Goal: Information Seeking & Learning: Learn about a topic

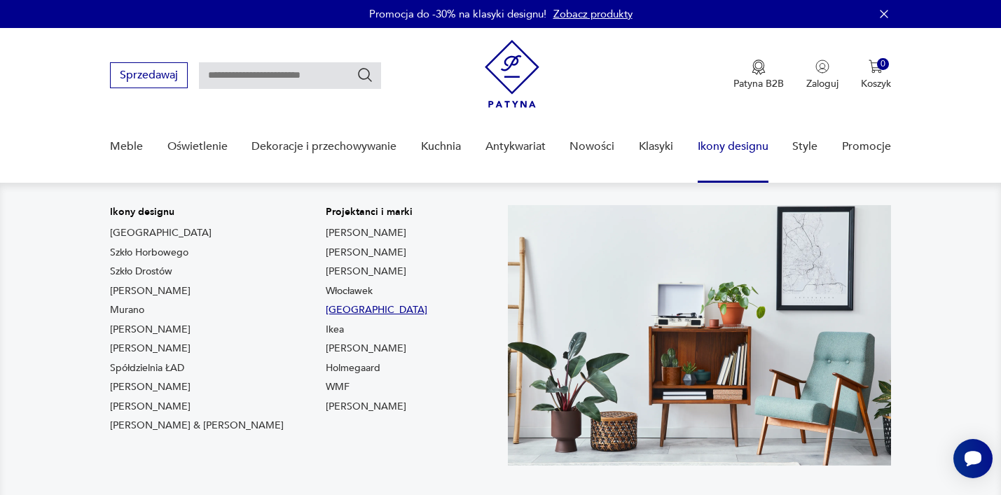
click at [326, 309] on link "[GEOGRAPHIC_DATA]" at bounding box center [377, 310] width 102 height 14
type input "**********"
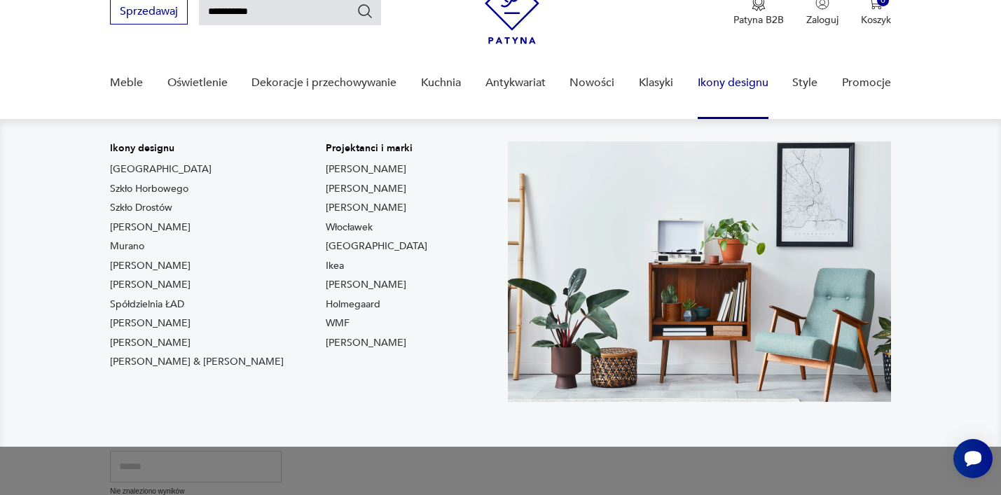
scroll to position [71, 0]
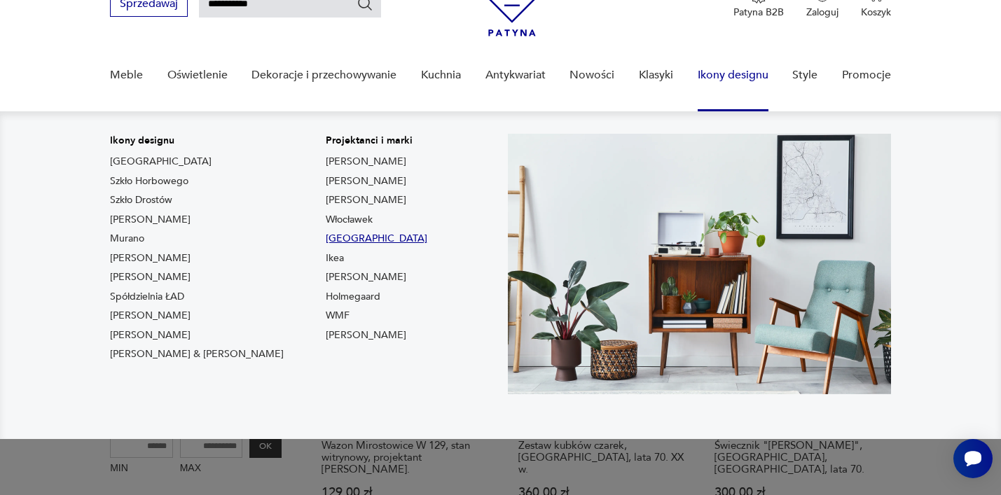
click at [326, 238] on link "[GEOGRAPHIC_DATA]" at bounding box center [377, 239] width 102 height 14
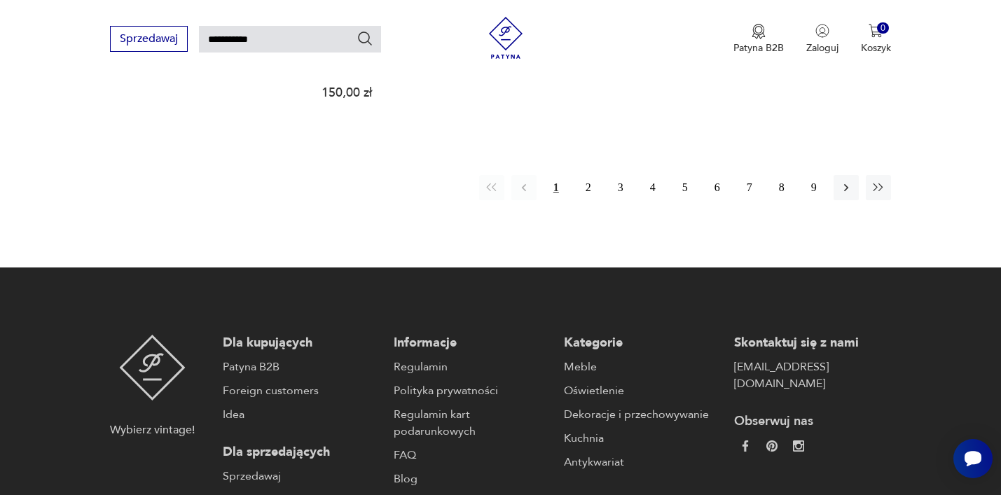
scroll to position [1975, 0]
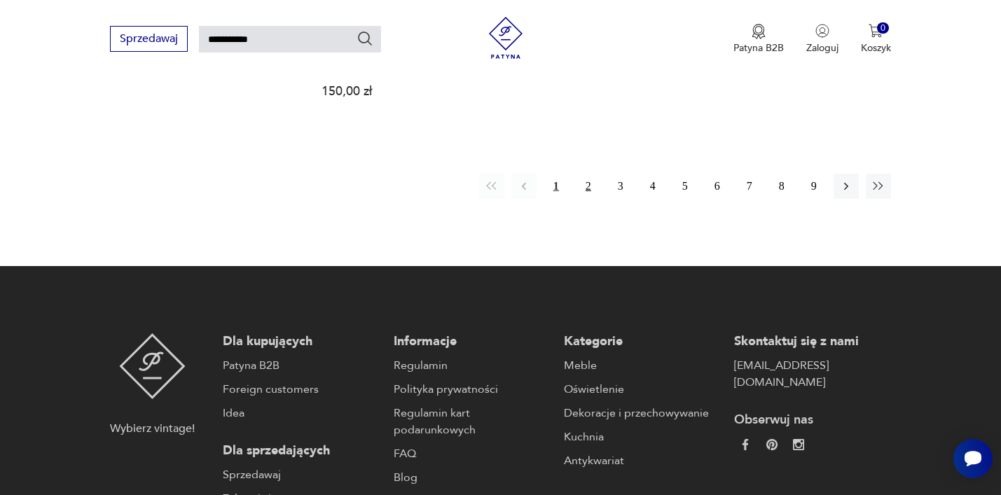
click at [588, 174] on button "2" at bounding box center [588, 186] width 25 height 25
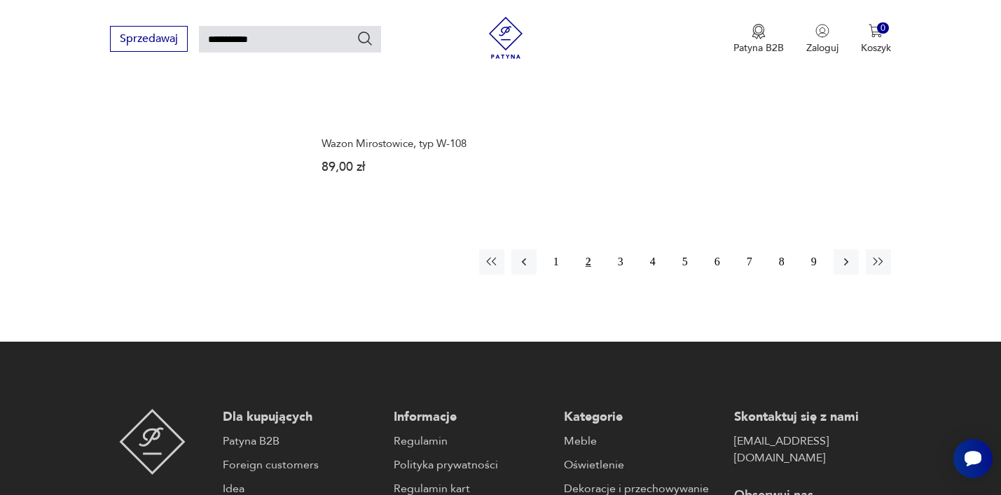
scroll to position [1921, 0]
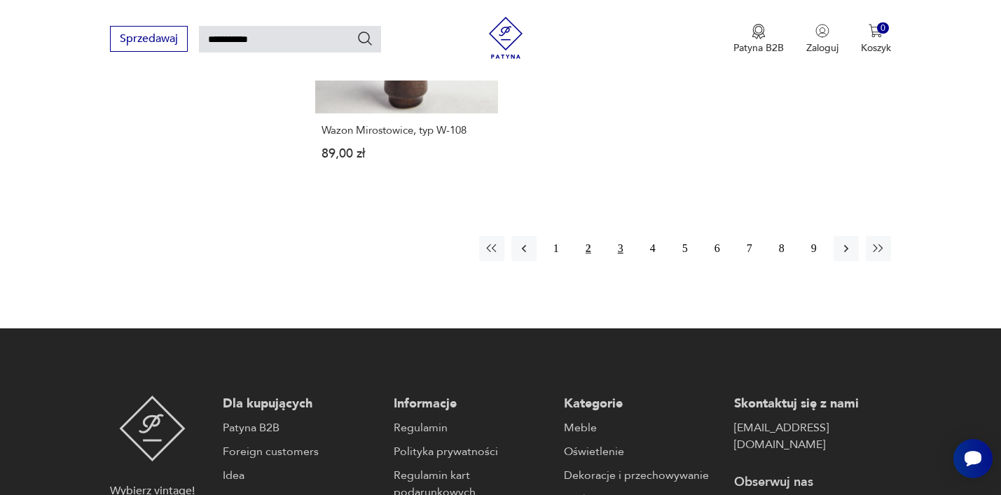
click at [625, 236] on button "3" at bounding box center [620, 248] width 25 height 25
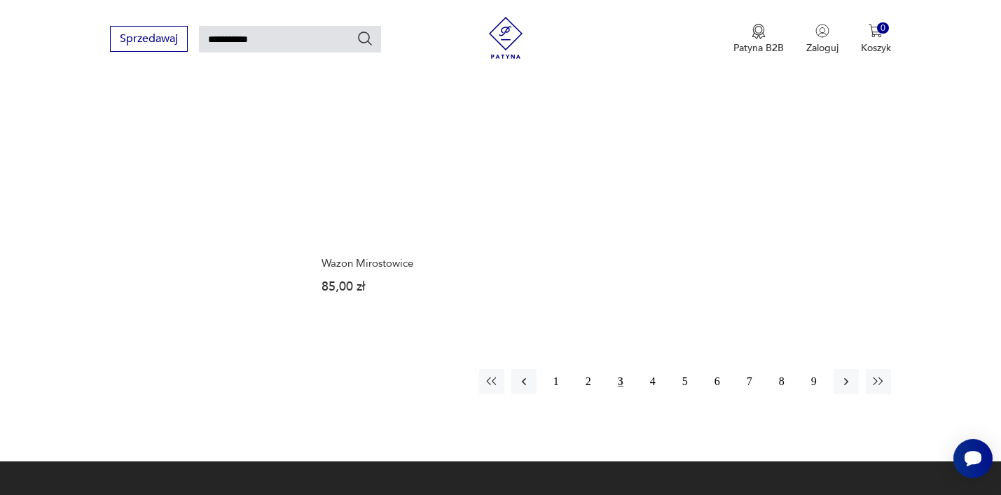
scroll to position [1756, 0]
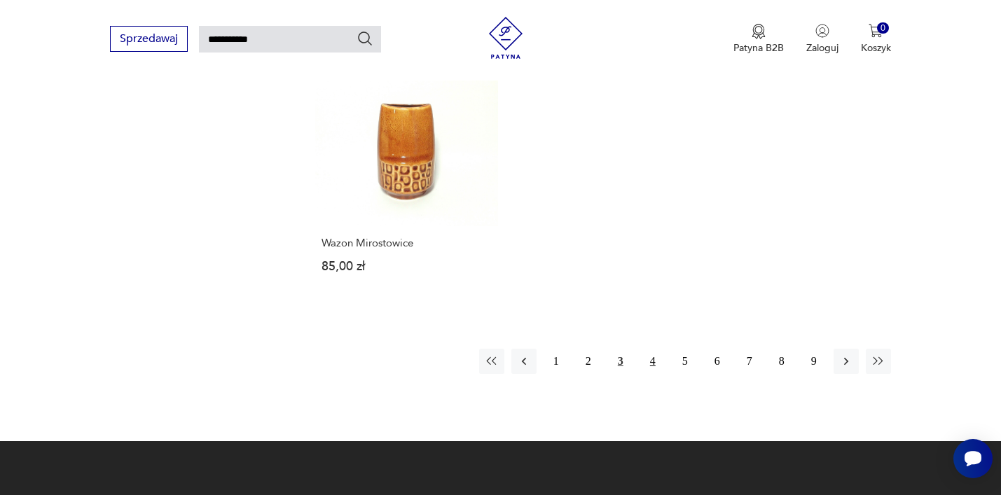
click at [654, 352] on button "4" at bounding box center [652, 361] width 25 height 25
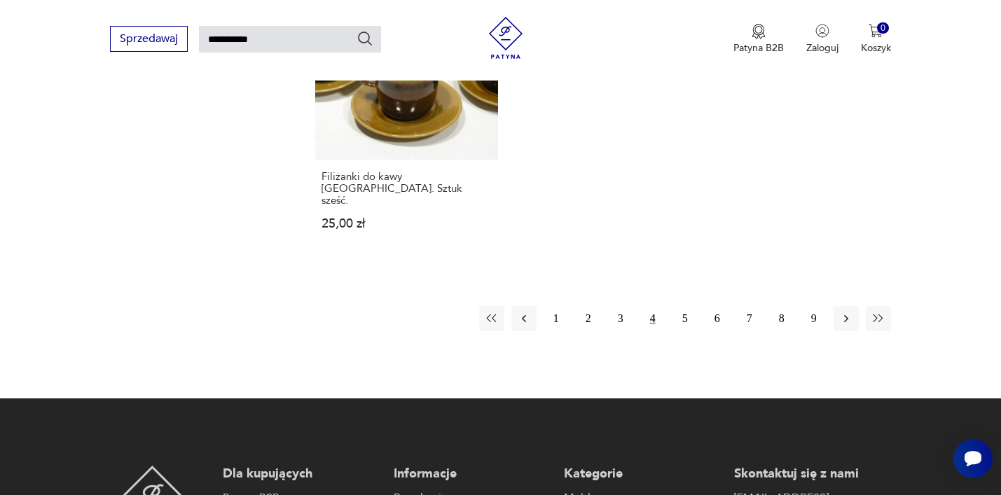
scroll to position [1823, 0]
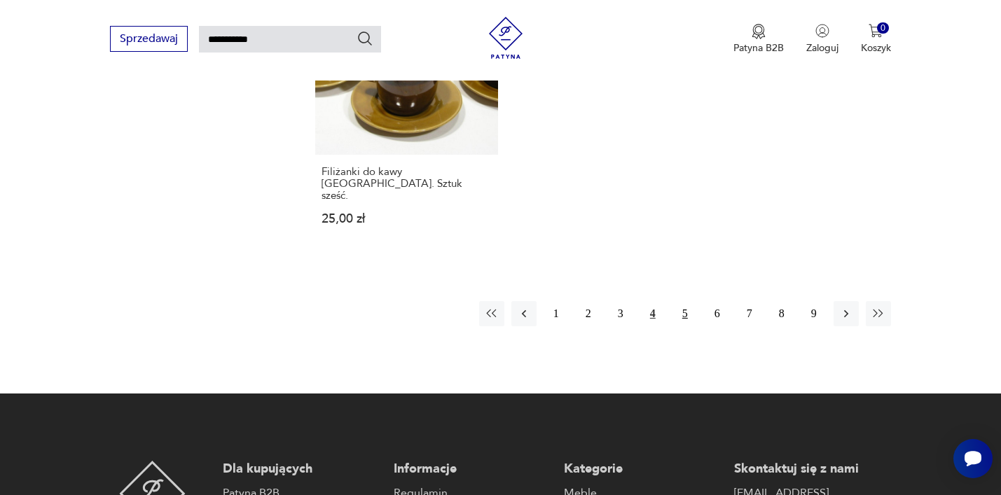
click at [686, 301] on button "5" at bounding box center [684, 313] width 25 height 25
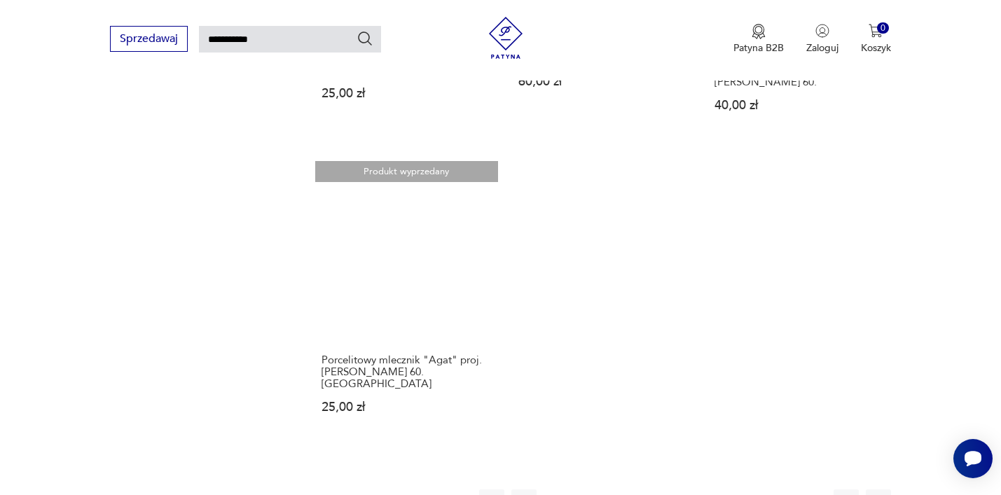
scroll to position [1636, 0]
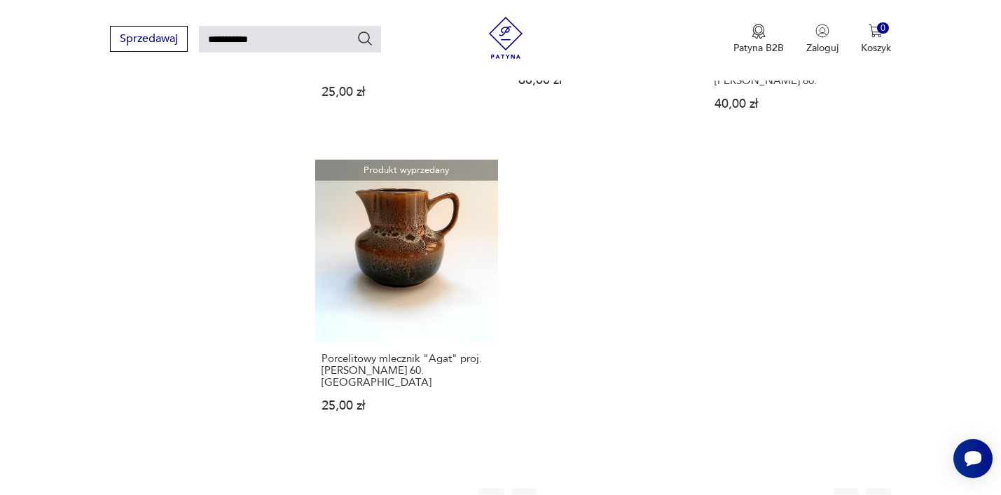
click at [319, 41] on input "**********" at bounding box center [290, 39] width 182 height 27
type input "**********"
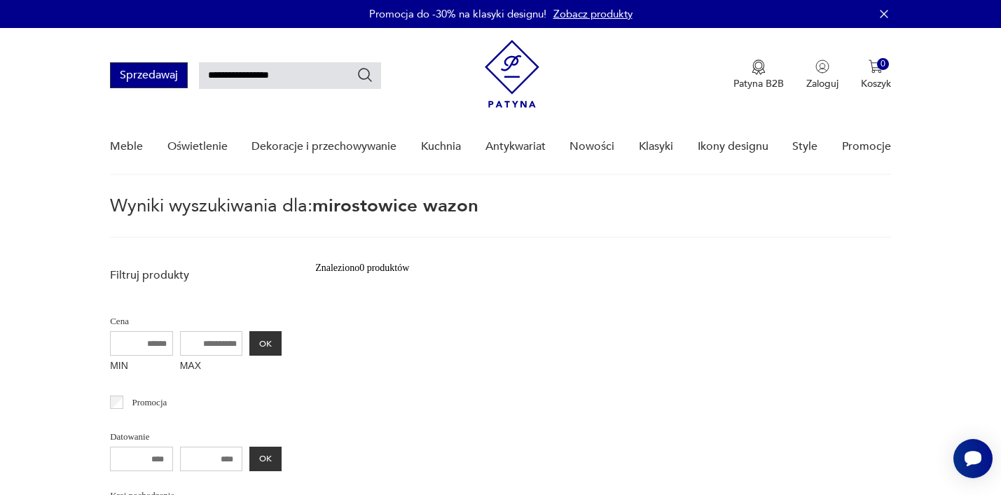
drag, startPoint x: 264, startPoint y: 77, endPoint x: 130, endPoint y: 62, distance: 135.3
click at [136, 63] on div "**********" at bounding box center [245, 75] width 271 height 26
type input "*****"
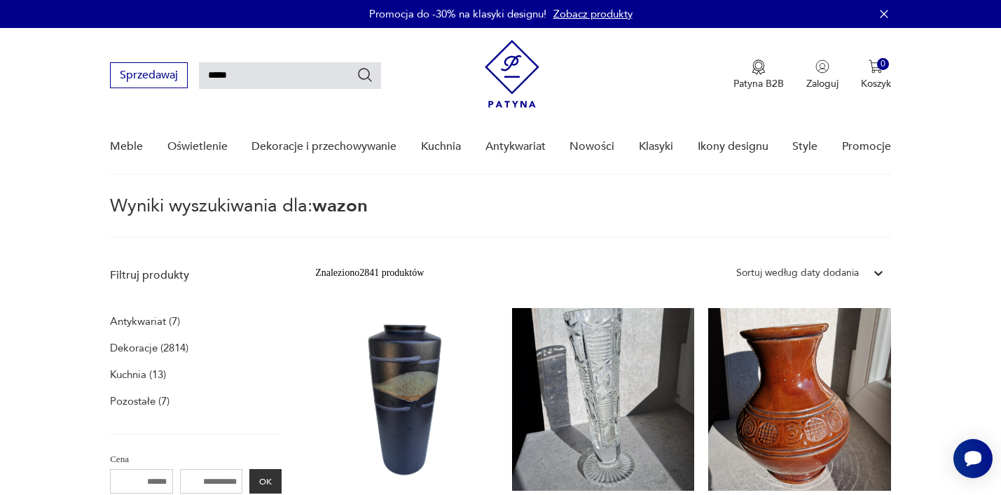
click at [255, 69] on input "*****" at bounding box center [290, 75] width 182 height 27
type input "******"
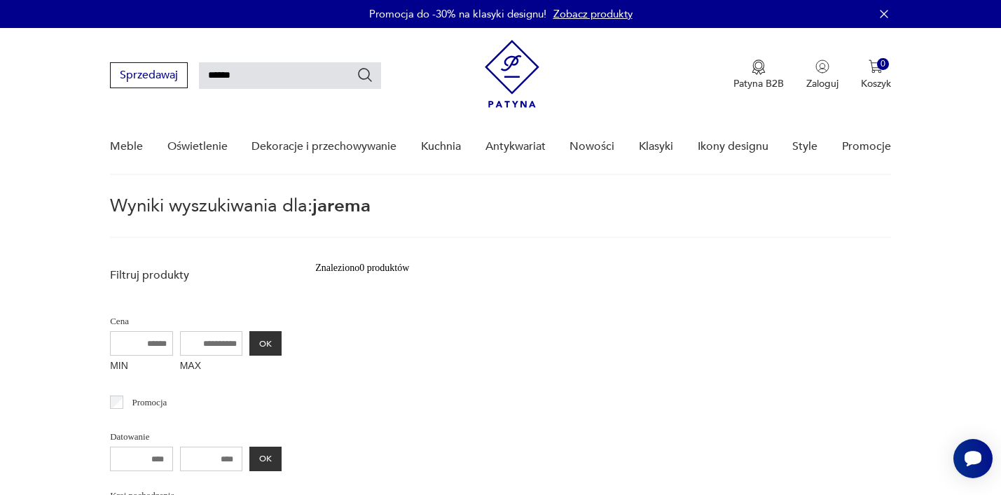
click at [261, 69] on input "******" at bounding box center [290, 75] width 182 height 27
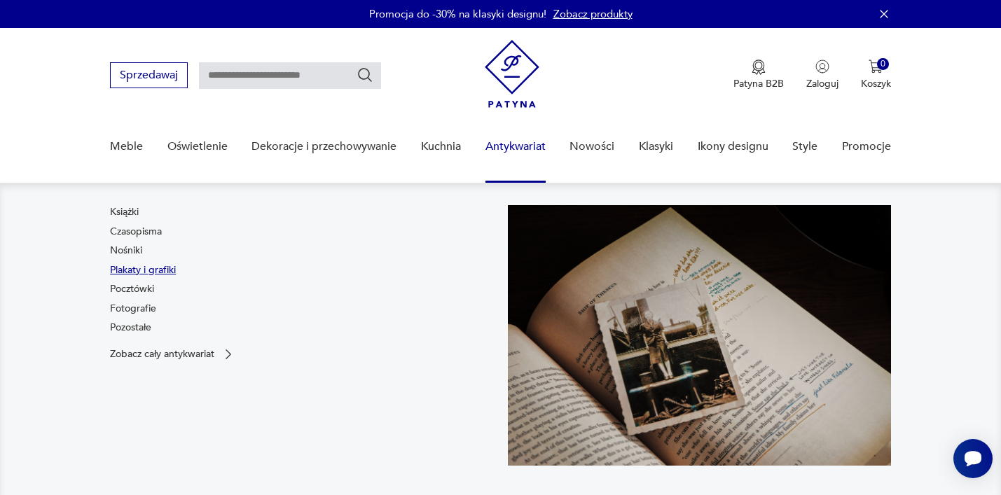
click at [151, 269] on link "Plakaty i grafiki" at bounding box center [143, 270] width 66 height 14
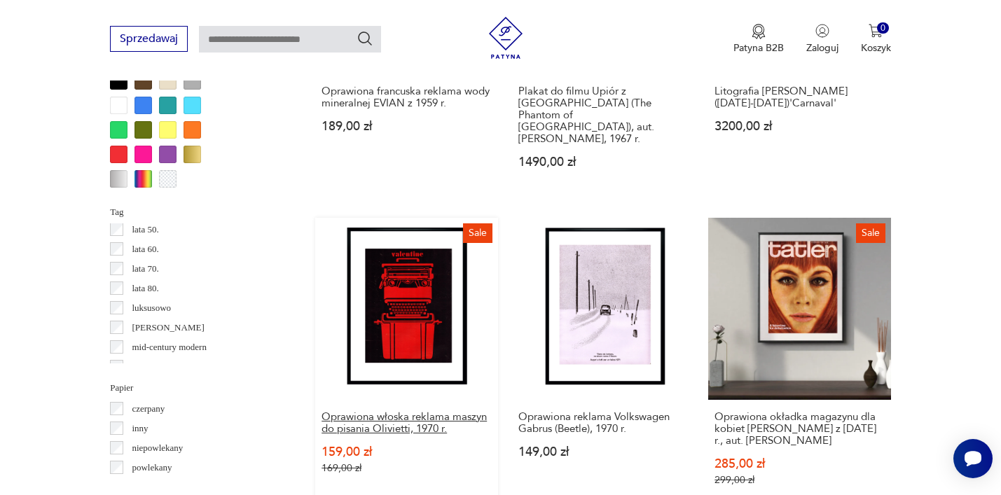
scroll to position [1311, 0]
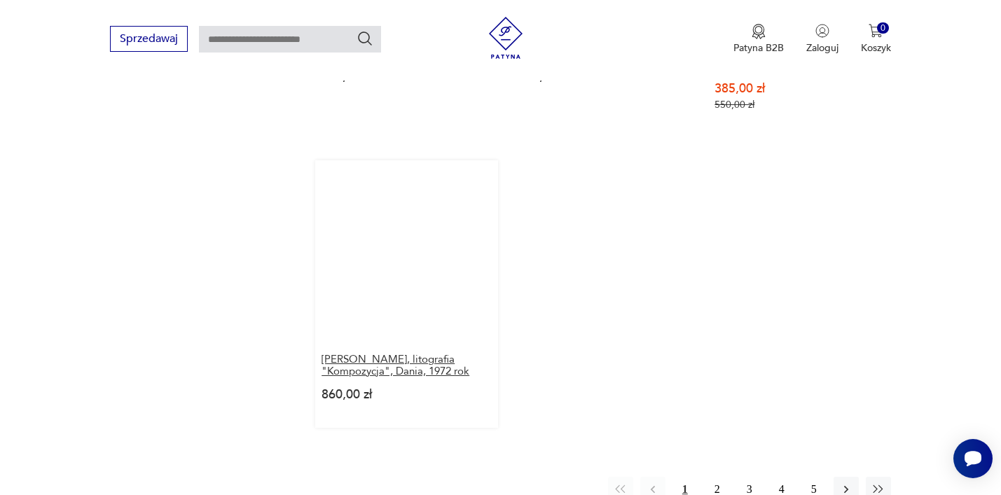
scroll to position [2111, 0]
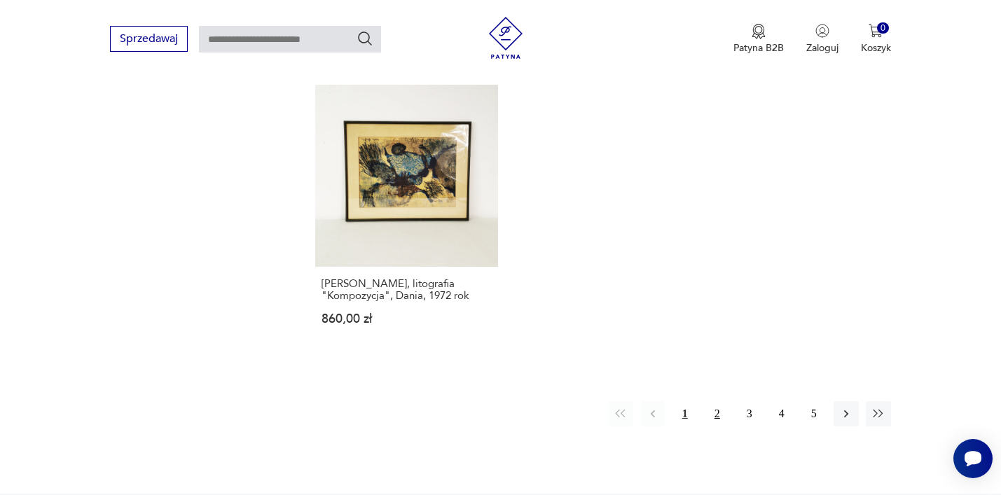
click at [717, 401] on button "2" at bounding box center [717, 413] width 25 height 25
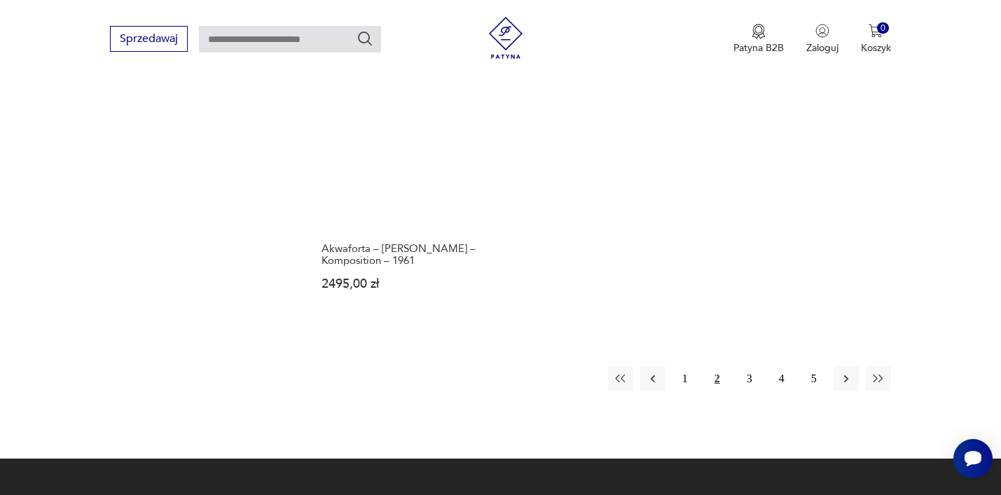
scroll to position [2052, 0]
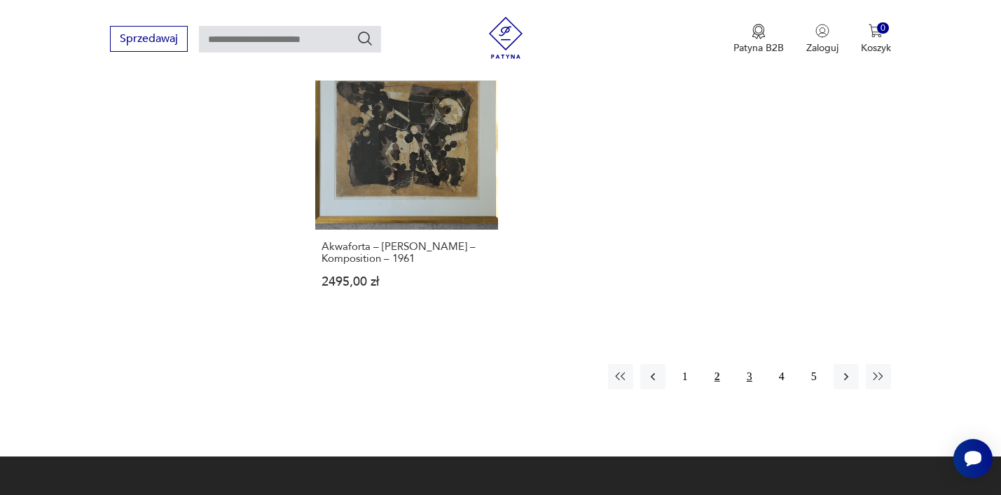
click at [750, 364] on button "3" at bounding box center [749, 376] width 25 height 25
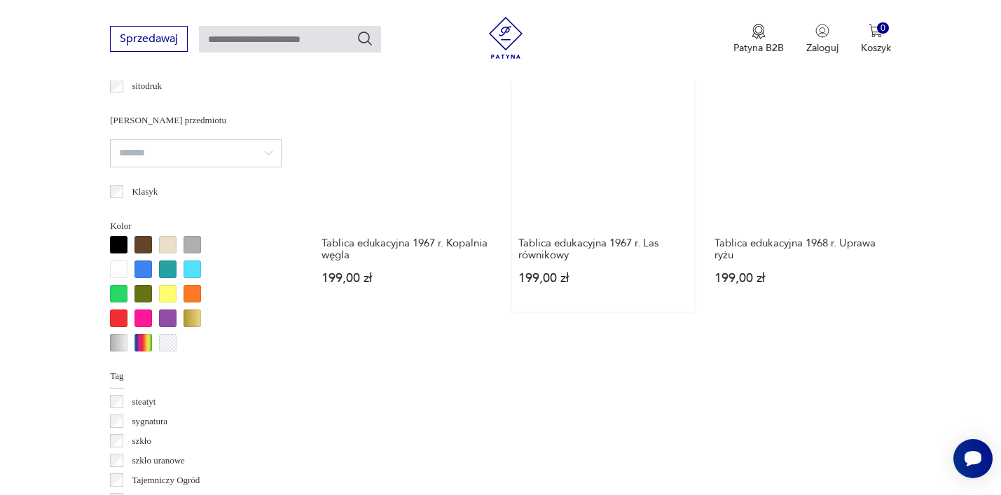
scroll to position [1076, 0]
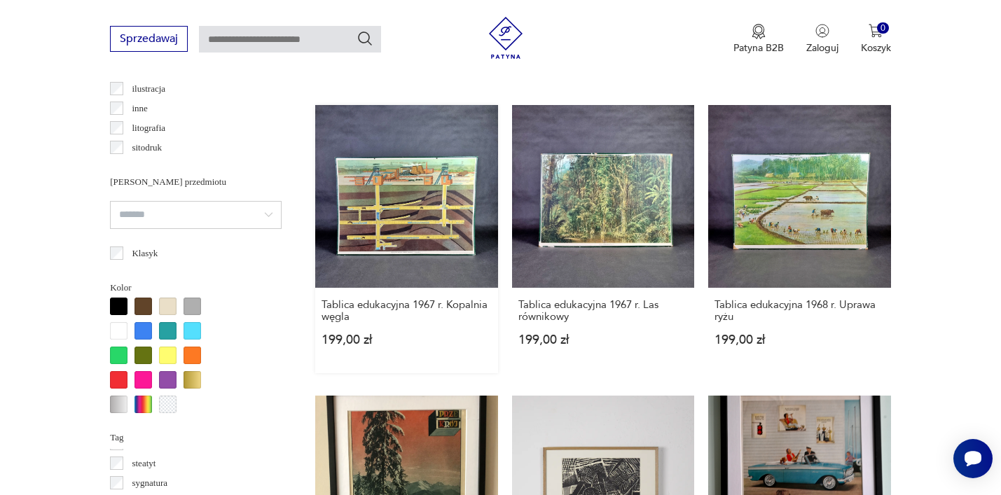
click at [424, 213] on link "Tablica edukacyjna 1967 r. Kopalnia węgla 199,00 zł" at bounding box center [406, 239] width 183 height 268
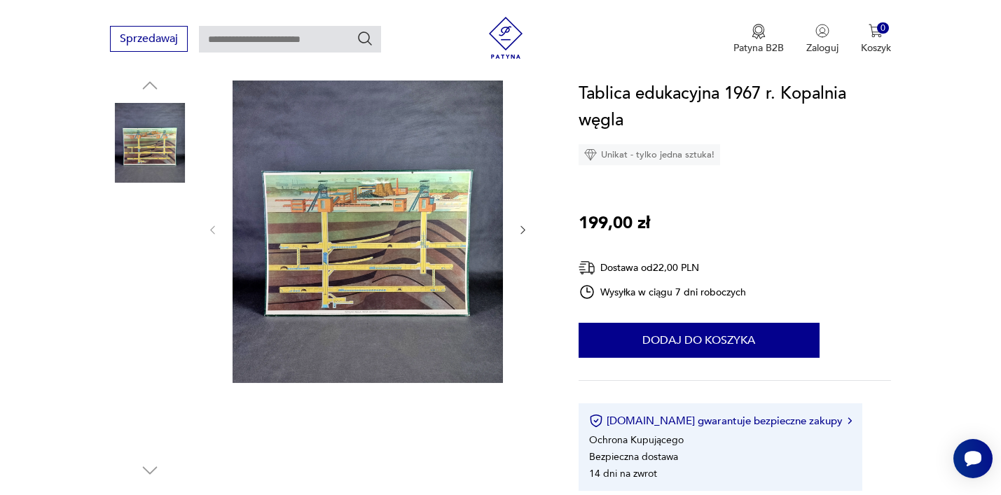
scroll to position [156, 0]
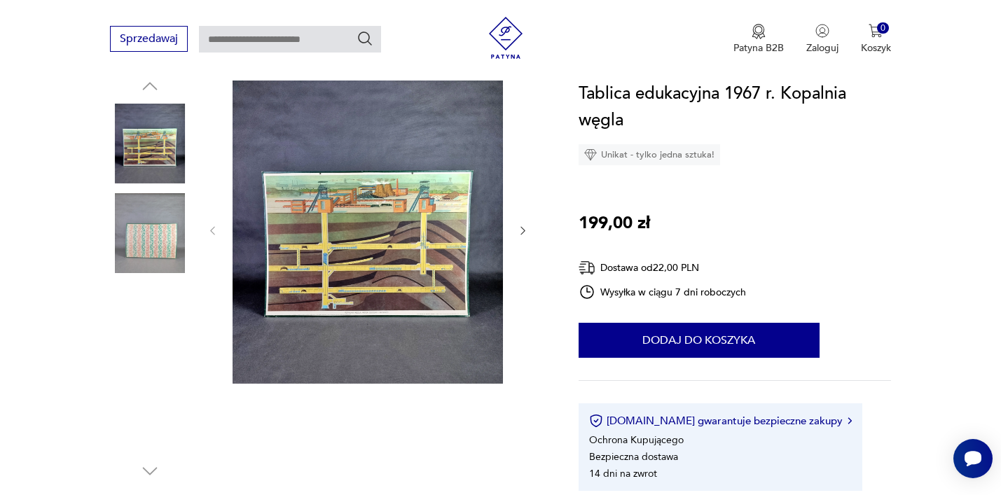
click at [270, 39] on input "text" at bounding box center [290, 39] width 182 height 27
type input "**********"
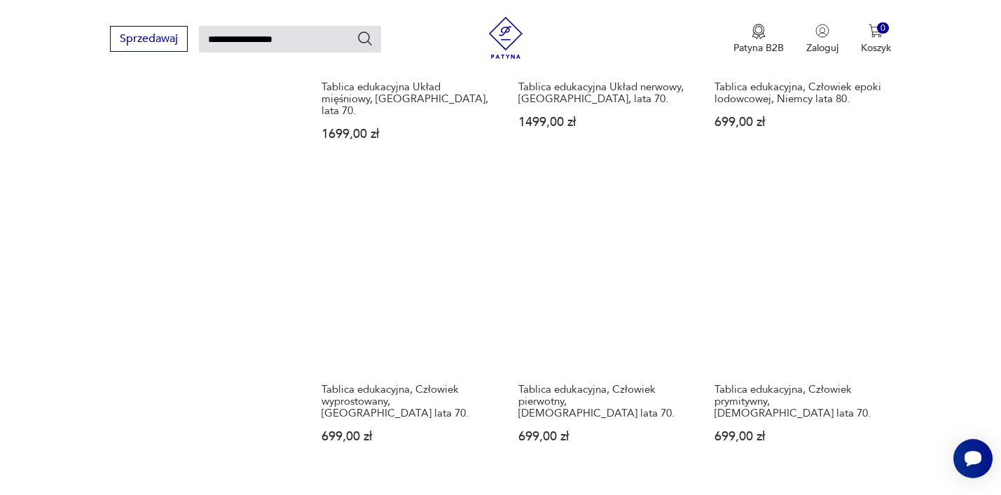
scroll to position [1374, 0]
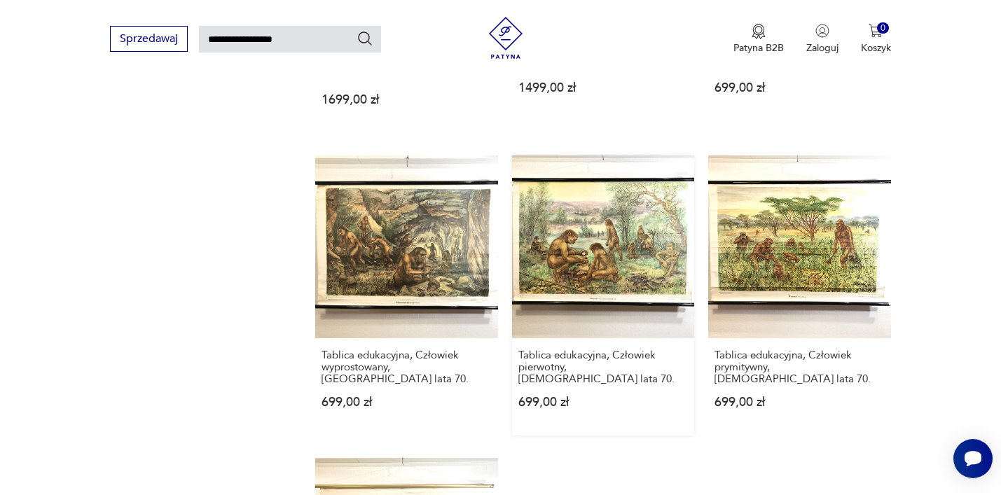
click at [585, 237] on link "Tablica edukacyjna, Człowiek pierwotny, Niemcy lata 70. 699,00 zł" at bounding box center [603, 296] width 183 height 280
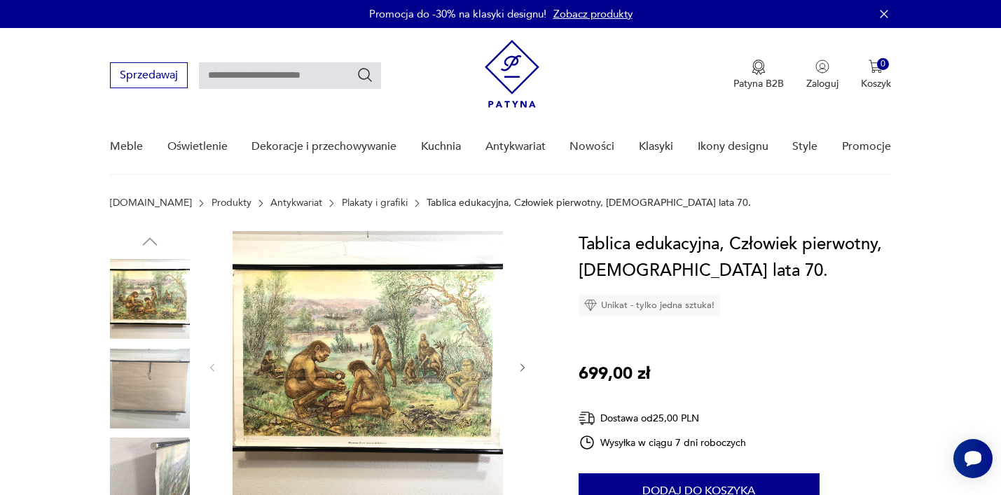
click at [429, 357] on img at bounding box center [368, 366] width 270 height 270
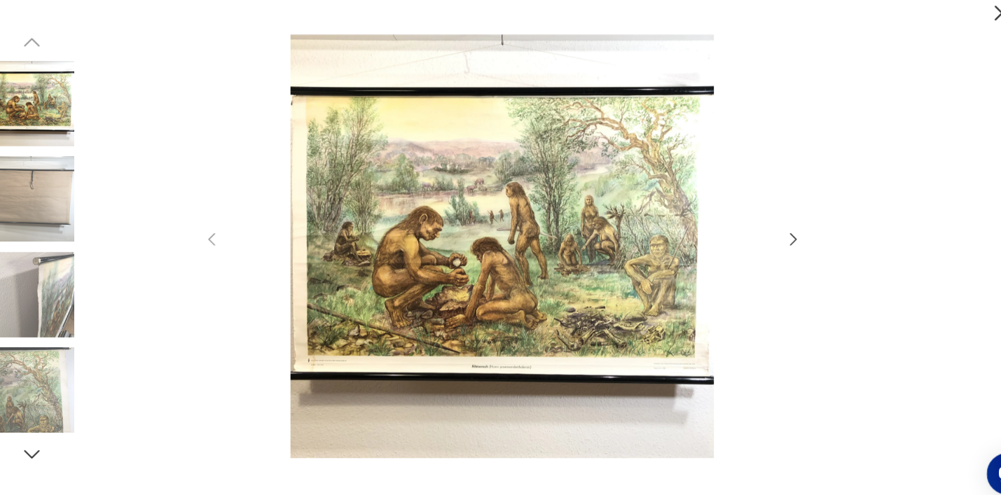
type input "**********"
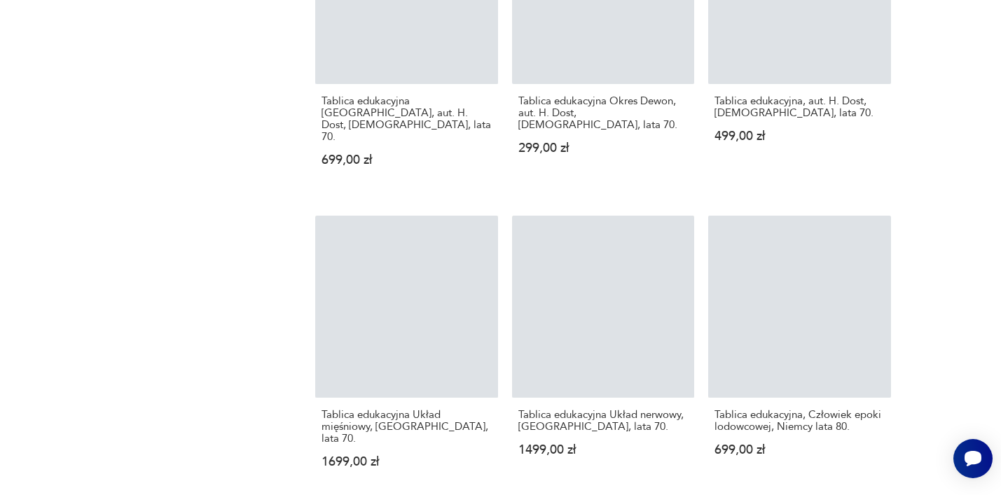
scroll to position [2083, 0]
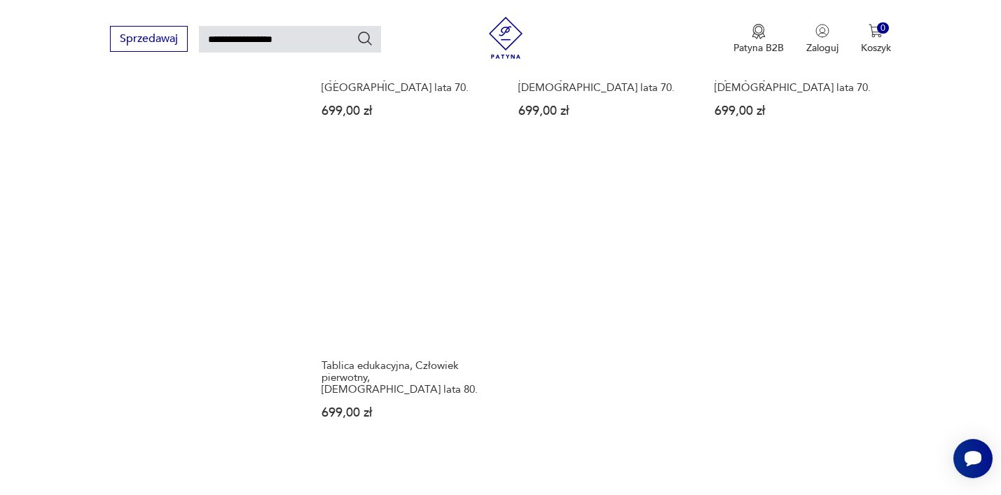
scroll to position [1715, 0]
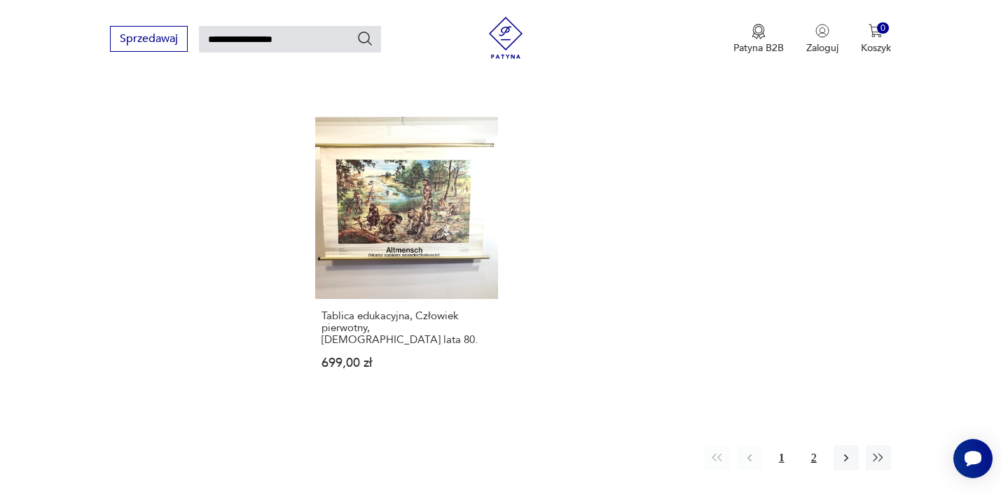
click at [809, 446] on button "2" at bounding box center [813, 458] width 25 height 25
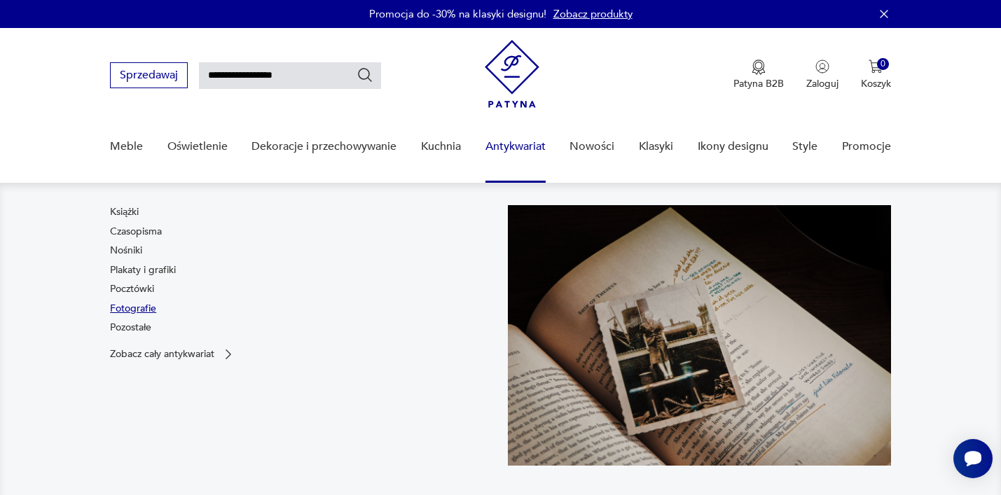
click at [134, 308] on link "Fotografie" at bounding box center [133, 309] width 46 height 14
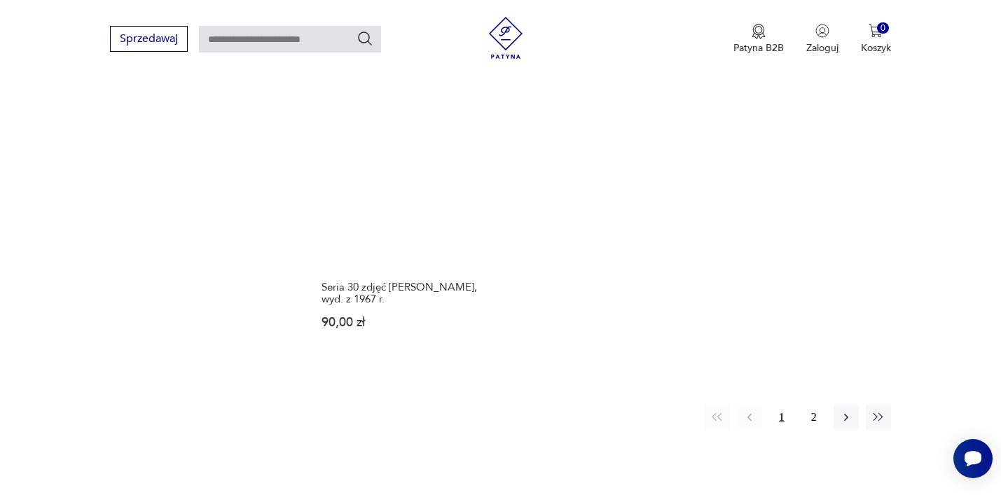
scroll to position [2014, 0]
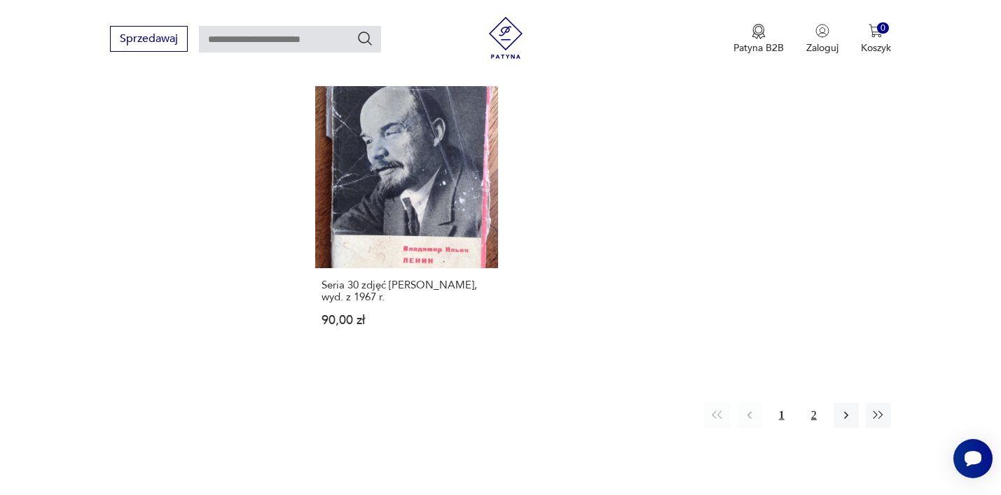
click at [806, 403] on button "2" at bounding box center [813, 415] width 25 height 25
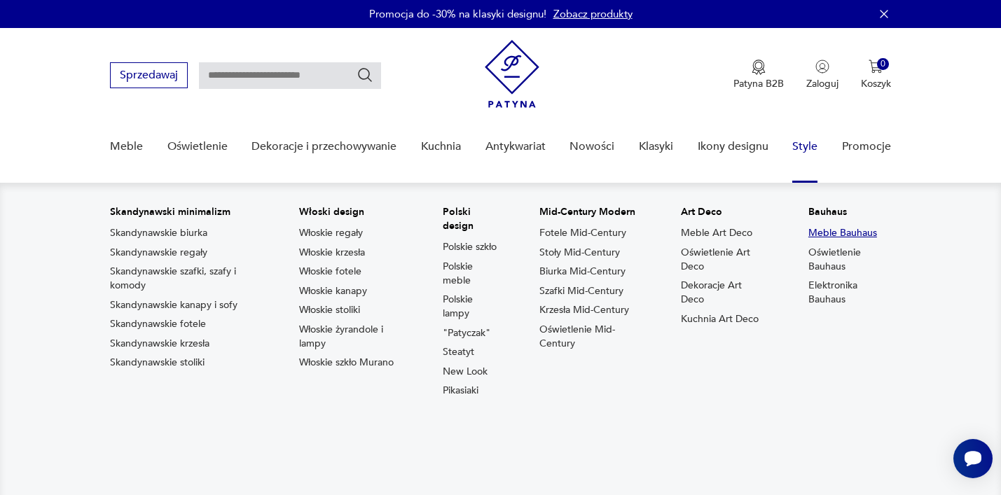
click at [823, 232] on link "Meble Bauhaus" at bounding box center [842, 233] width 69 height 14
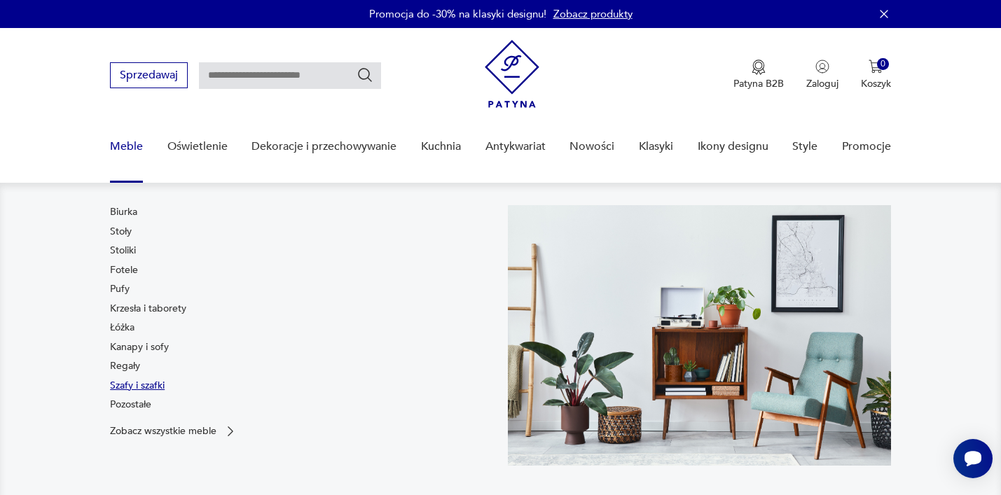
click at [131, 386] on link "Szafy i szafki" at bounding box center [137, 386] width 55 height 14
click at [121, 248] on link "Stoliki" at bounding box center [123, 251] width 26 height 14
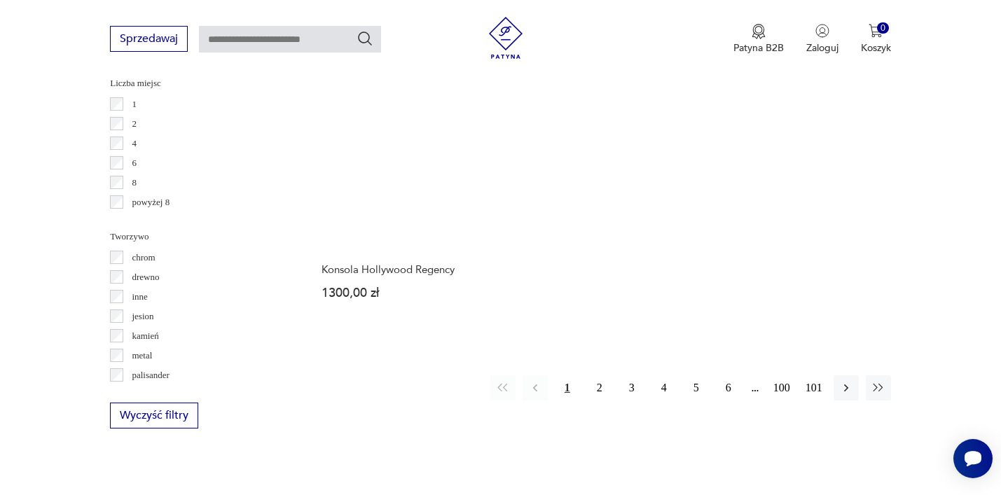
scroll to position [2062, 0]
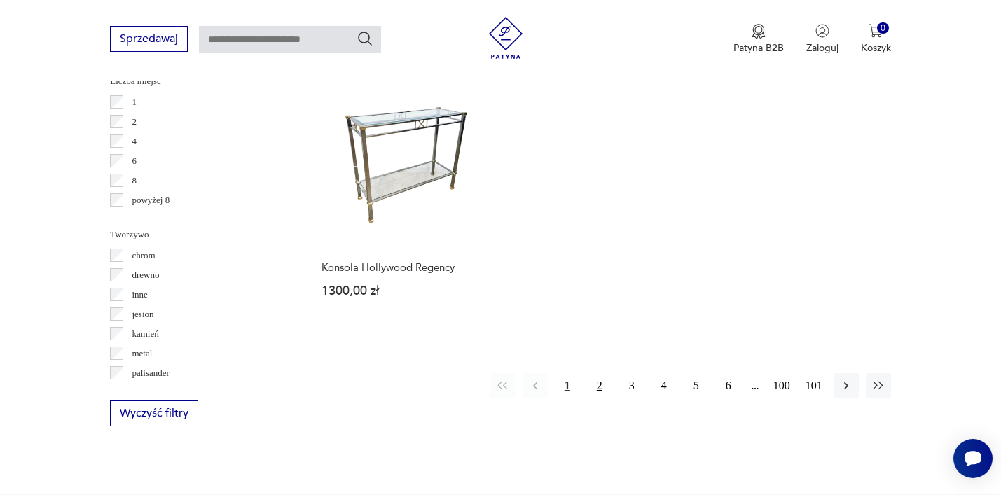
click at [601, 380] on button "2" at bounding box center [599, 385] width 25 height 25
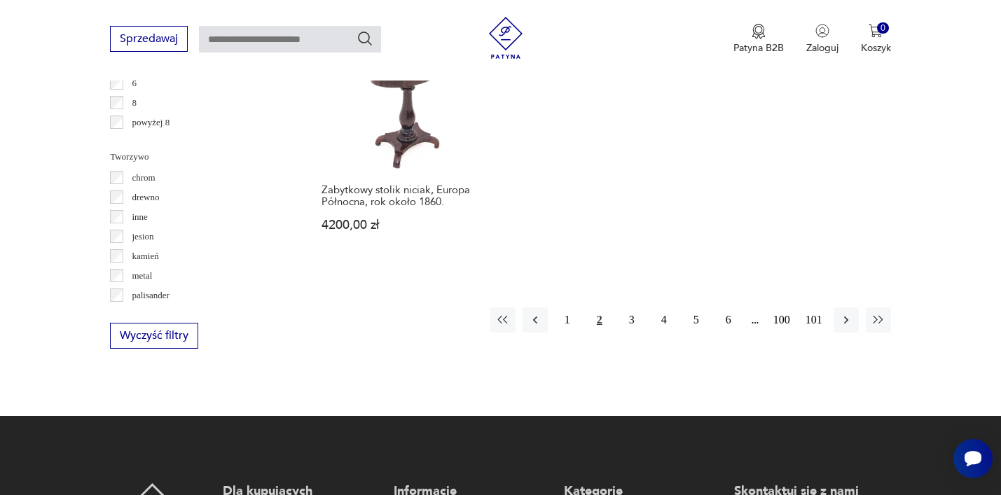
scroll to position [2167, 0]
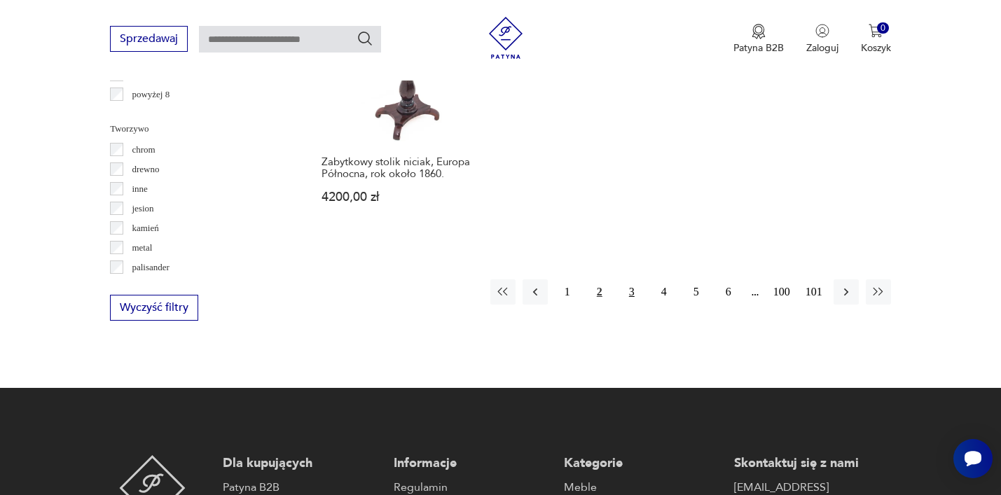
click at [628, 280] on button "3" at bounding box center [631, 292] width 25 height 25
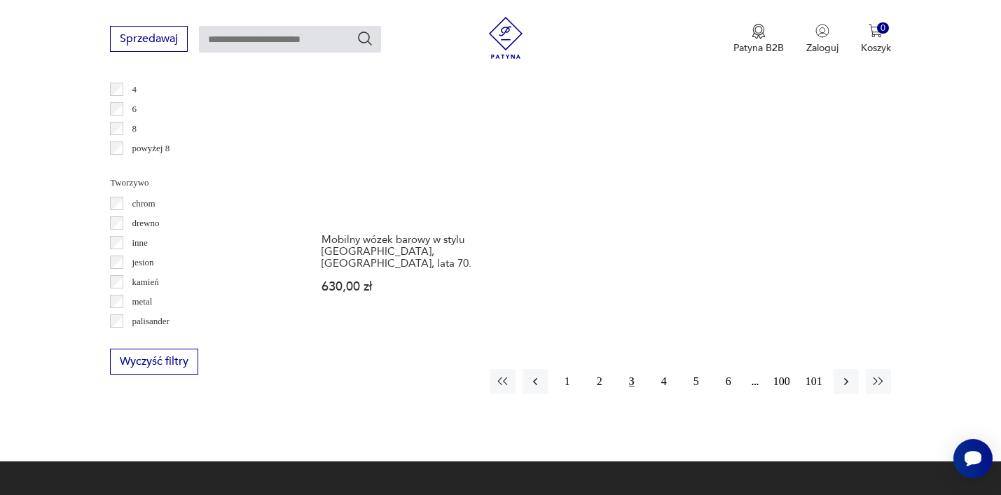
scroll to position [2120, 0]
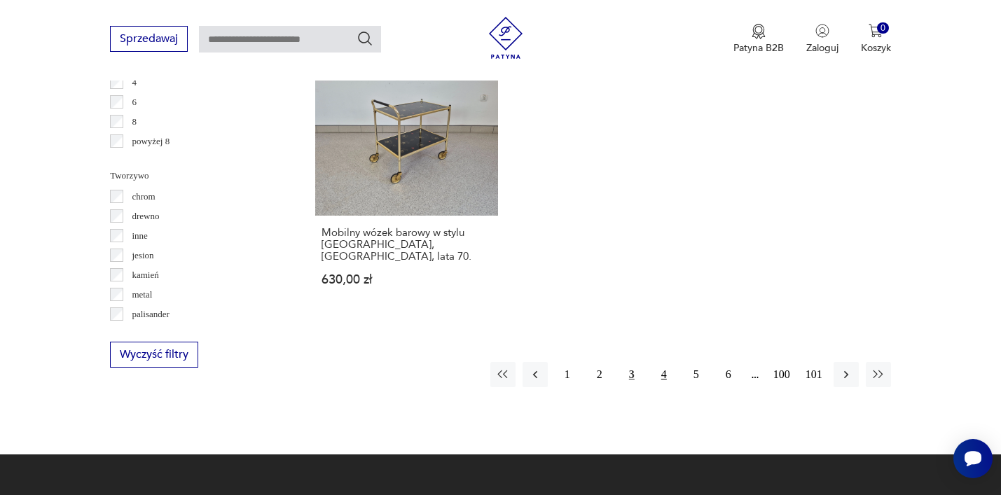
click at [658, 362] on button "4" at bounding box center [663, 374] width 25 height 25
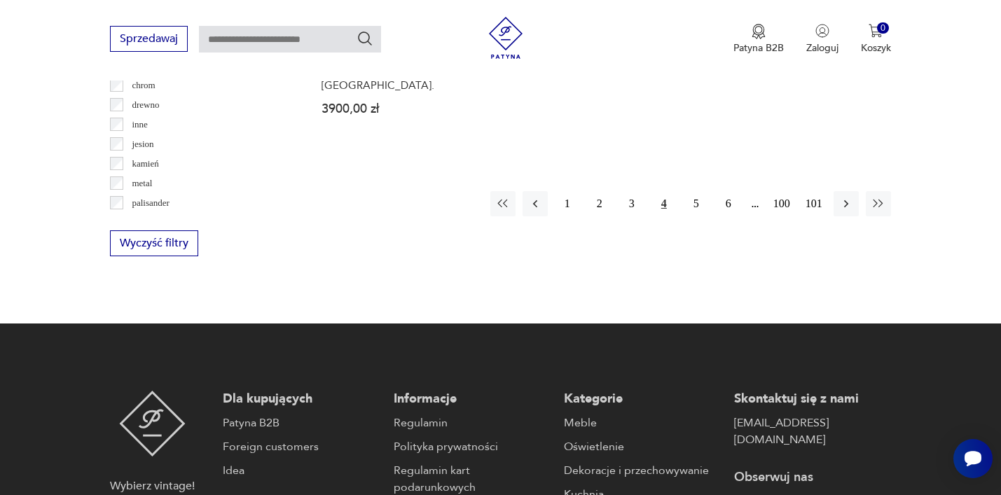
scroll to position [2264, 0]
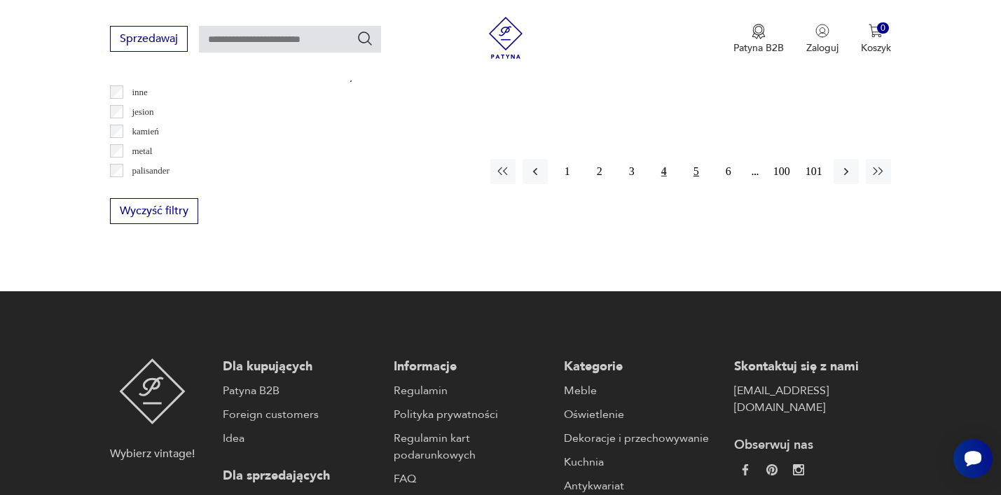
click at [698, 159] on button "5" at bounding box center [696, 171] width 25 height 25
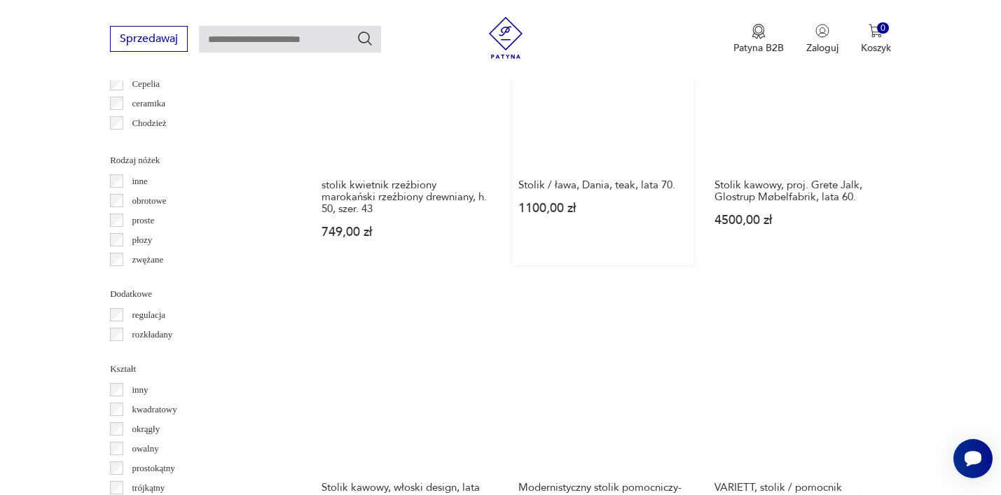
scroll to position [1543, 0]
